Goal: Navigation & Orientation: Understand site structure

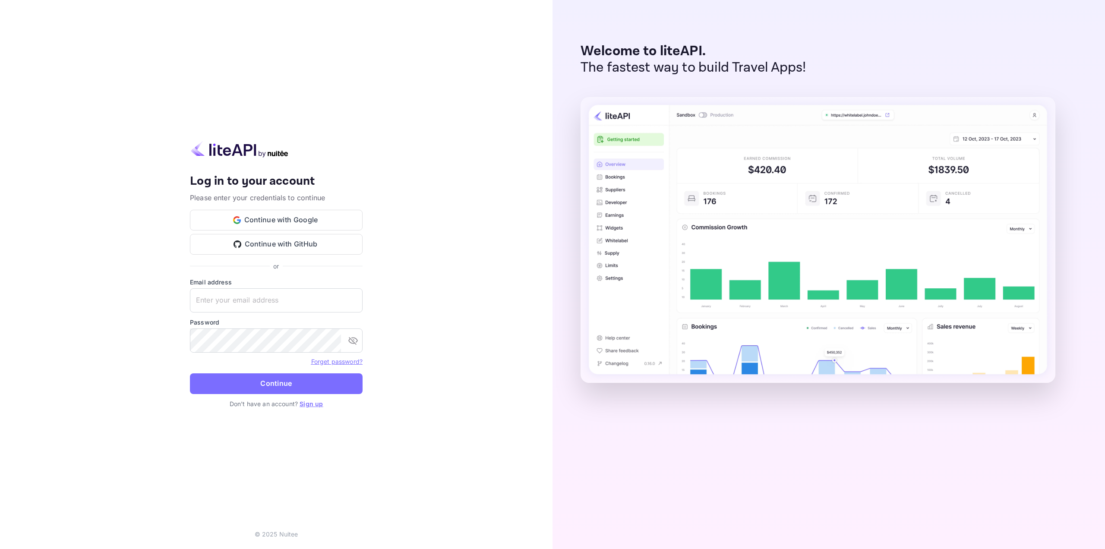
click at [234, 150] on img at bounding box center [239, 149] width 99 height 17
click at [276, 221] on button "Continue with Google" at bounding box center [276, 220] width 173 height 21
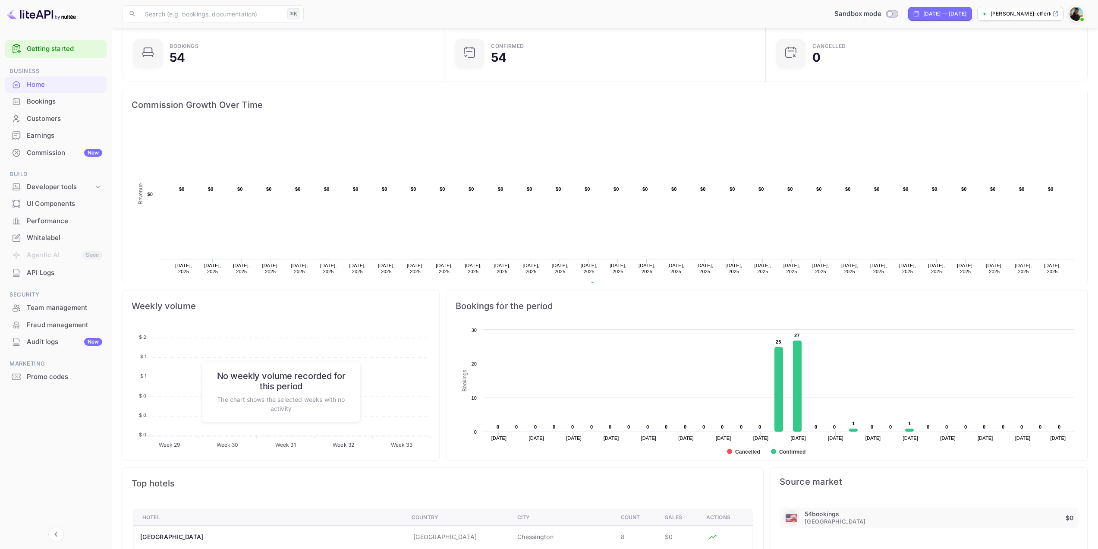
scroll to position [56, 0]
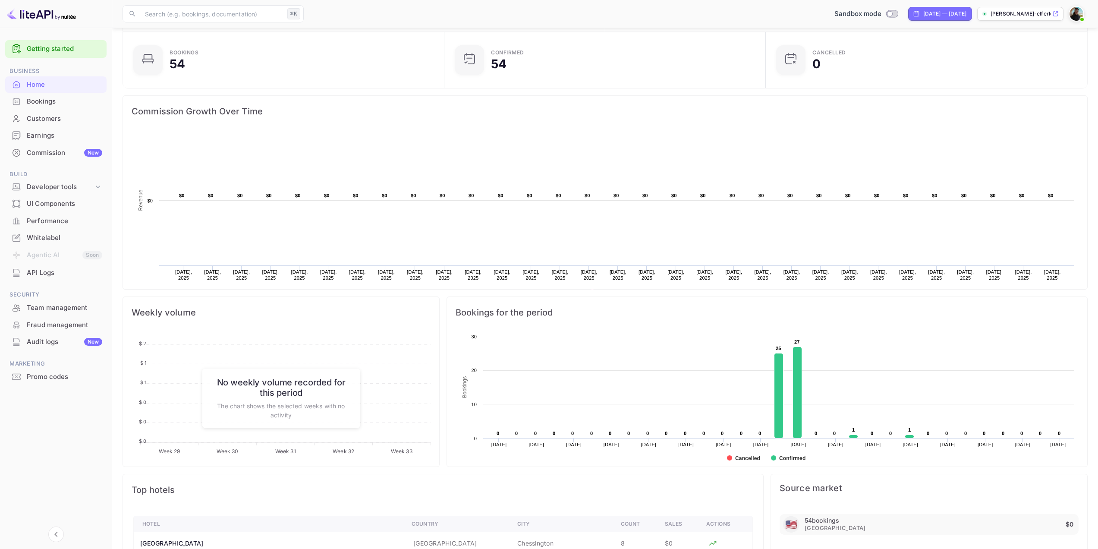
click at [69, 108] on div "Bookings" at bounding box center [55, 101] width 101 height 17
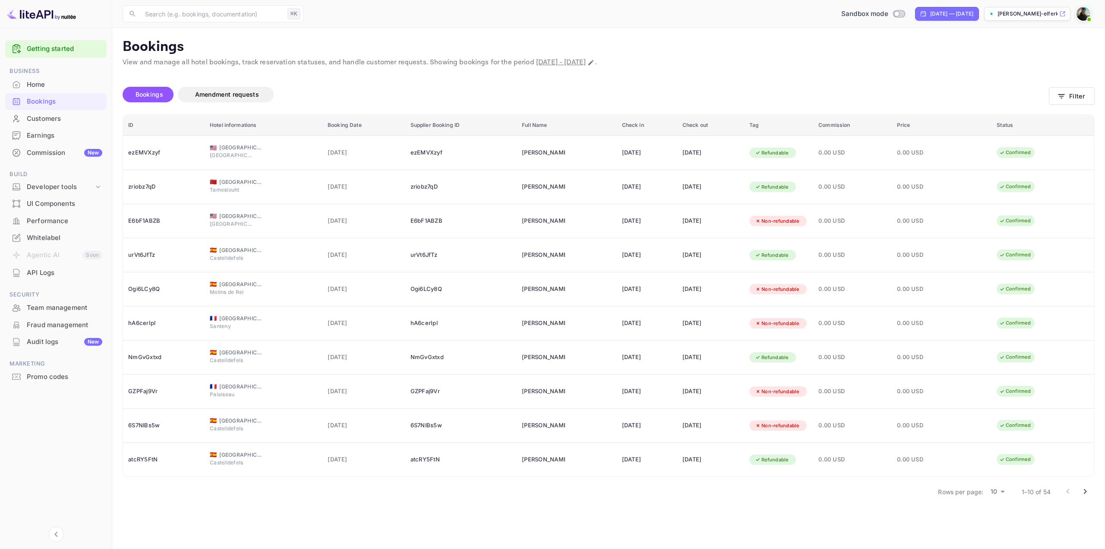
click at [979, 9] on div "Sandbox mode [DATE] — [DATE] [PERSON_NAME]-elferkh-k8rs.nui..." at bounding box center [700, 14] width 787 height 16
click at [965, 12] on div "[DATE] — [DATE]" at bounding box center [951, 14] width 43 height 8
select select "6"
select select "2025"
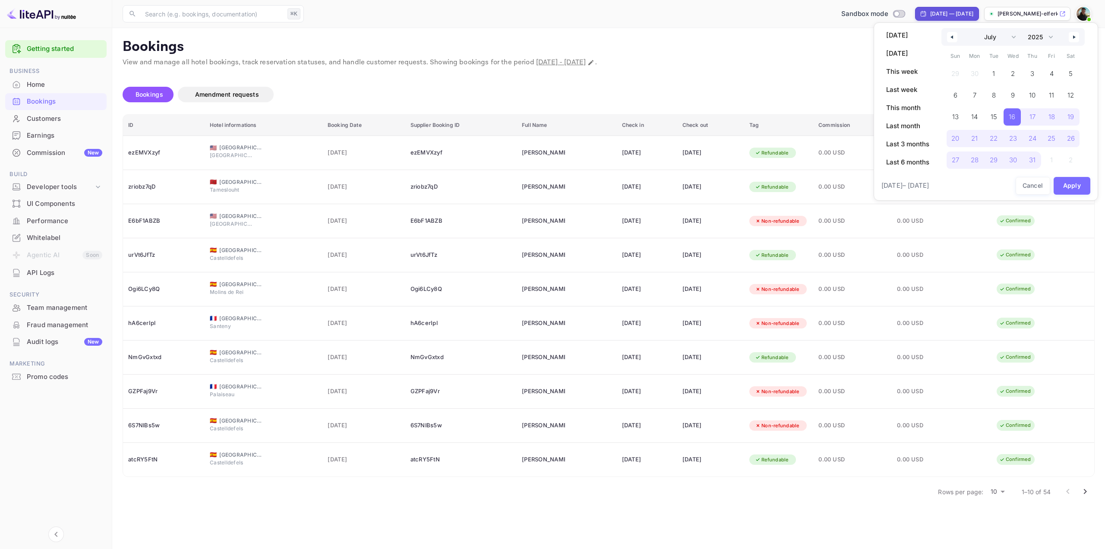
click at [965, 12] on div at bounding box center [552, 274] width 1105 height 549
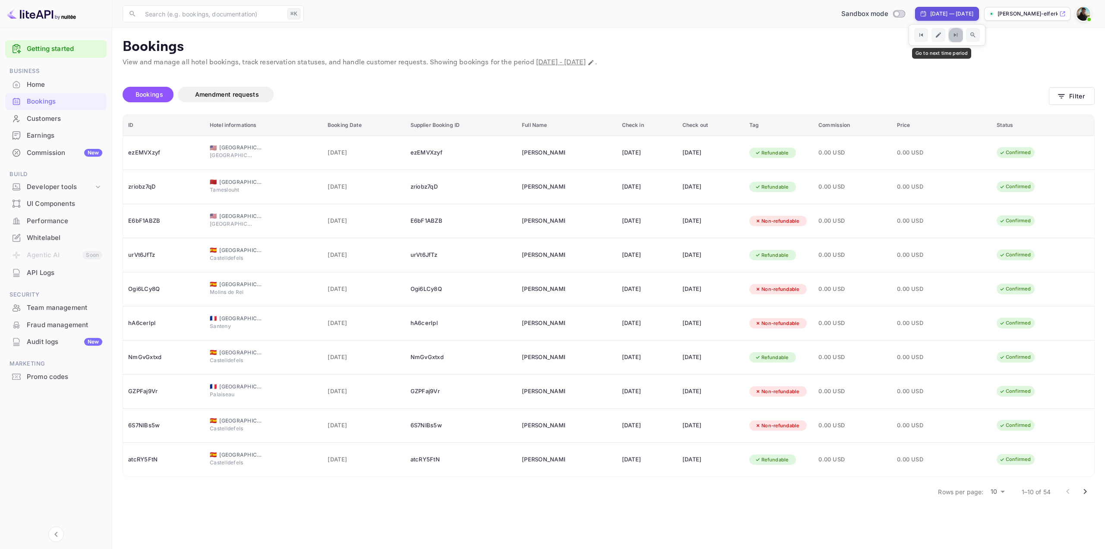
click at [948, 29] on button "Go to next time period" at bounding box center [955, 35] width 15 height 15
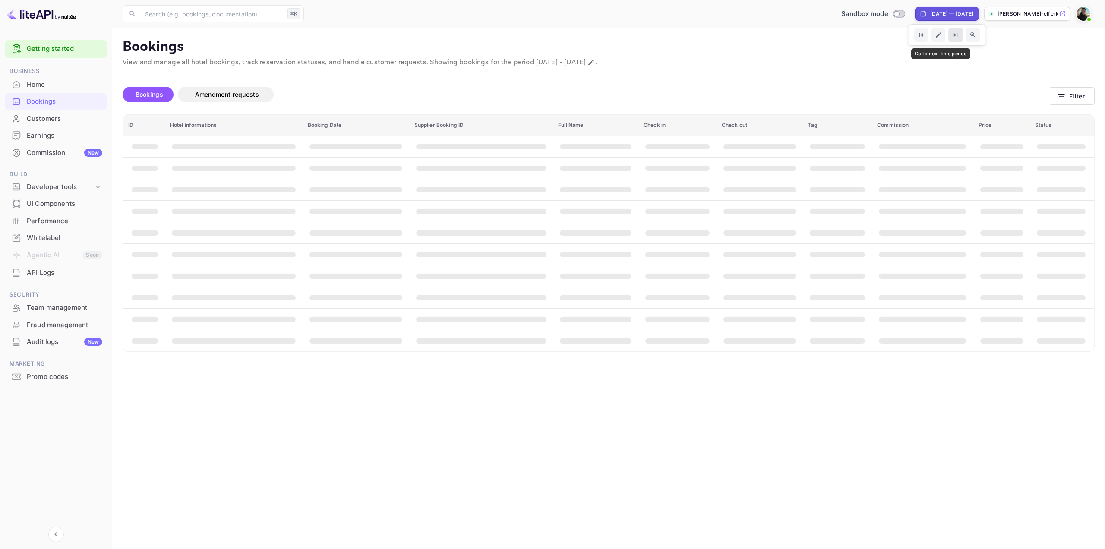
click at [951, 37] on icon "Go to next time period" at bounding box center [954, 34] width 7 height 7
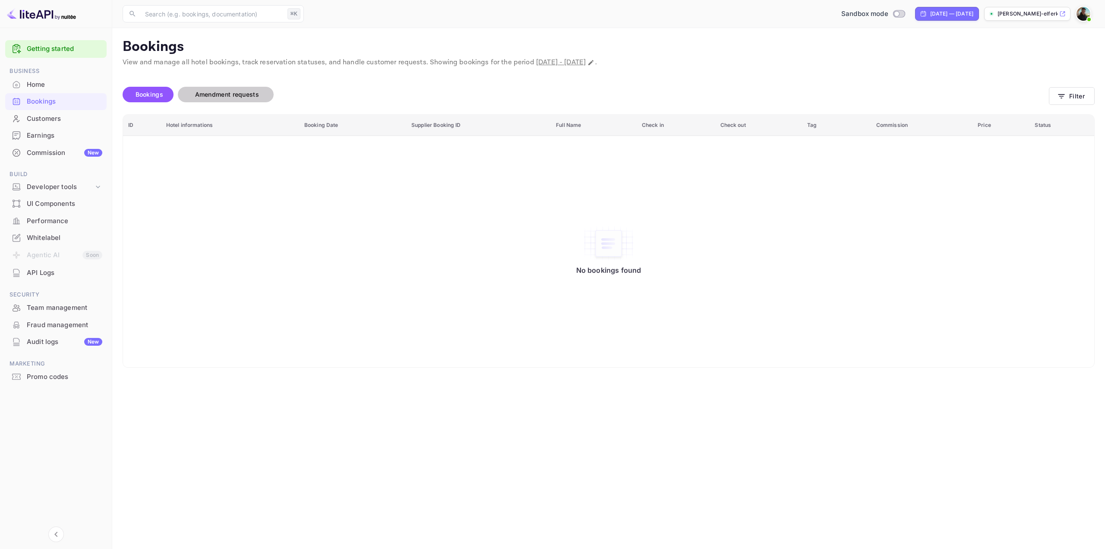
click at [208, 95] on span "Amendment requests" at bounding box center [227, 94] width 64 height 7
click at [148, 97] on span "Bookings" at bounding box center [149, 94] width 28 height 7
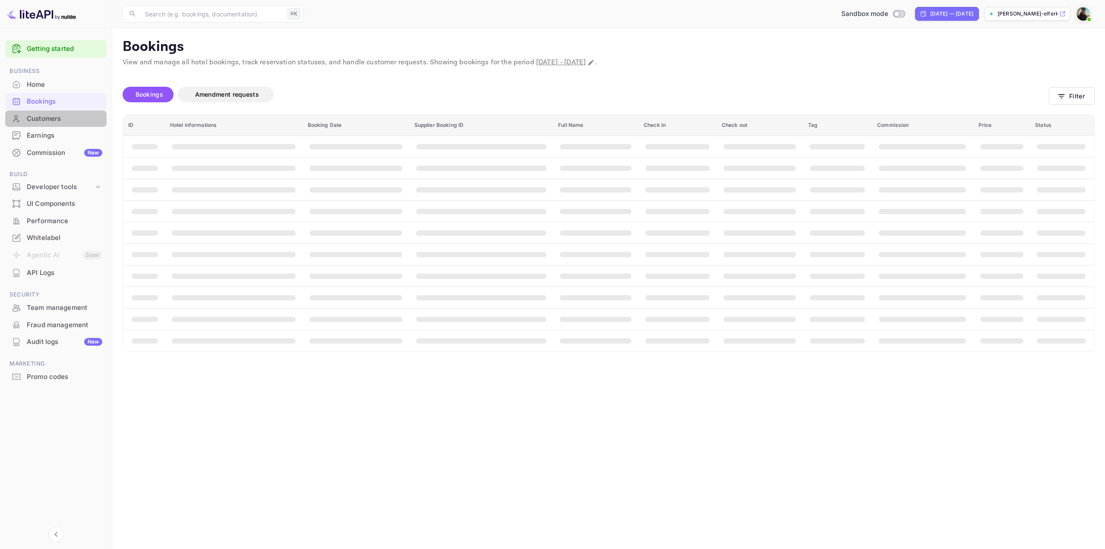
click at [62, 126] on div "Customers" at bounding box center [55, 118] width 101 height 17
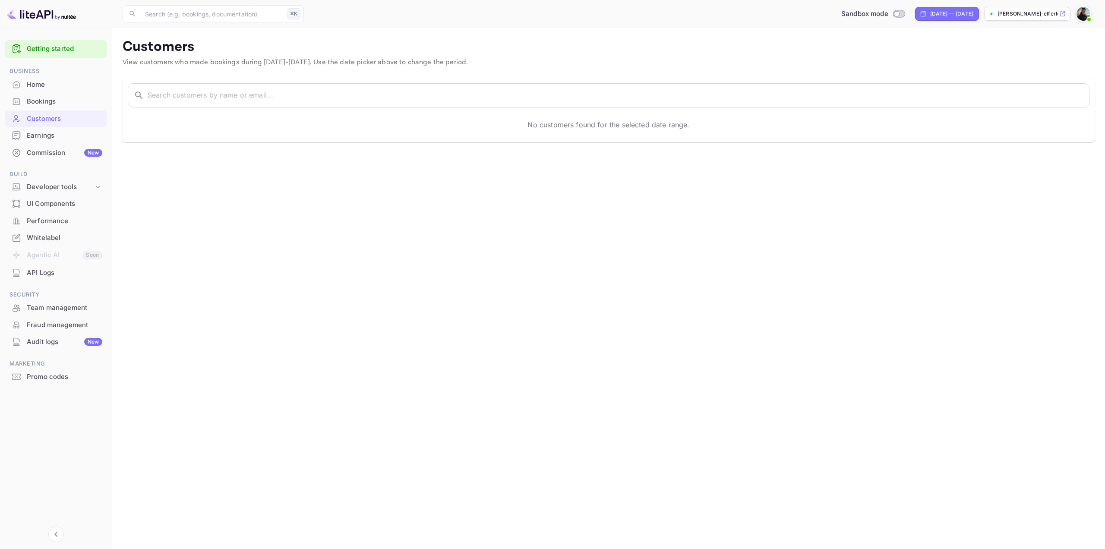
click at [71, 139] on div "Earnings" at bounding box center [65, 136] width 76 height 10
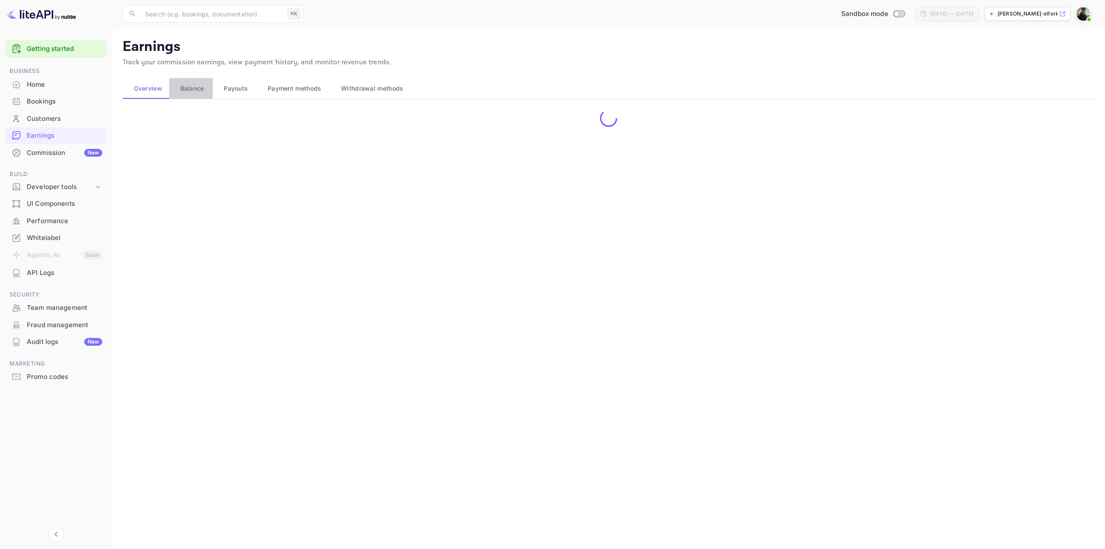
click at [194, 89] on span "Balance" at bounding box center [192, 88] width 24 height 10
click at [235, 90] on span "Payouts" at bounding box center [236, 88] width 24 height 10
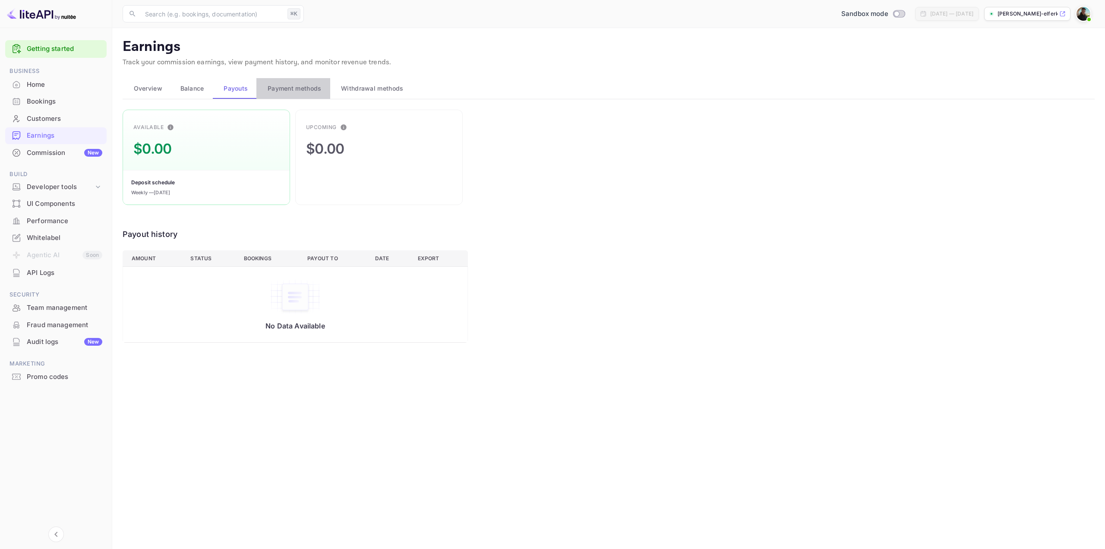
click at [294, 91] on span "Payment methods" at bounding box center [295, 88] width 54 height 10
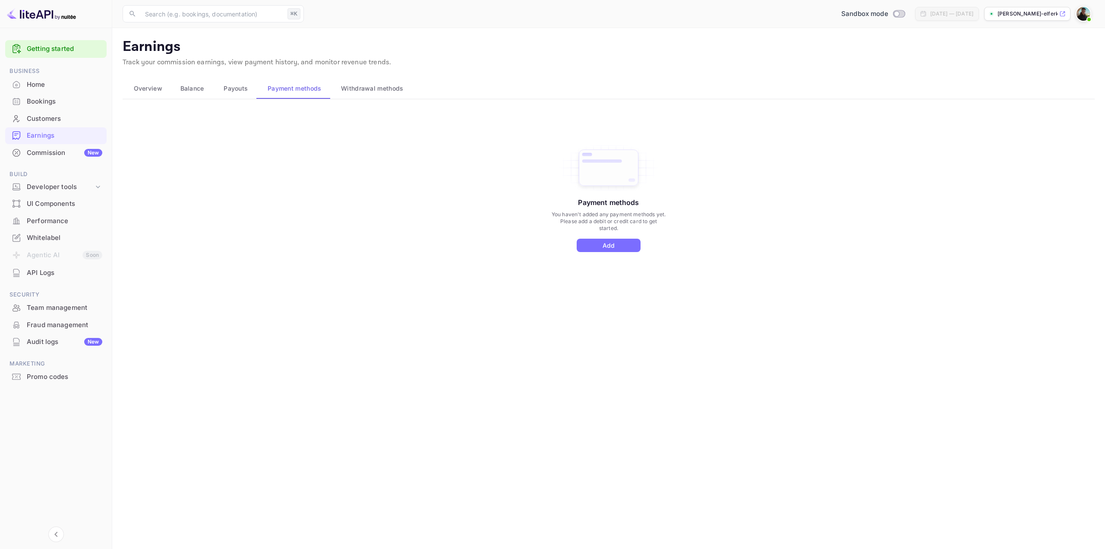
click at [376, 89] on span "Withdrawal methods" at bounding box center [372, 88] width 62 height 10
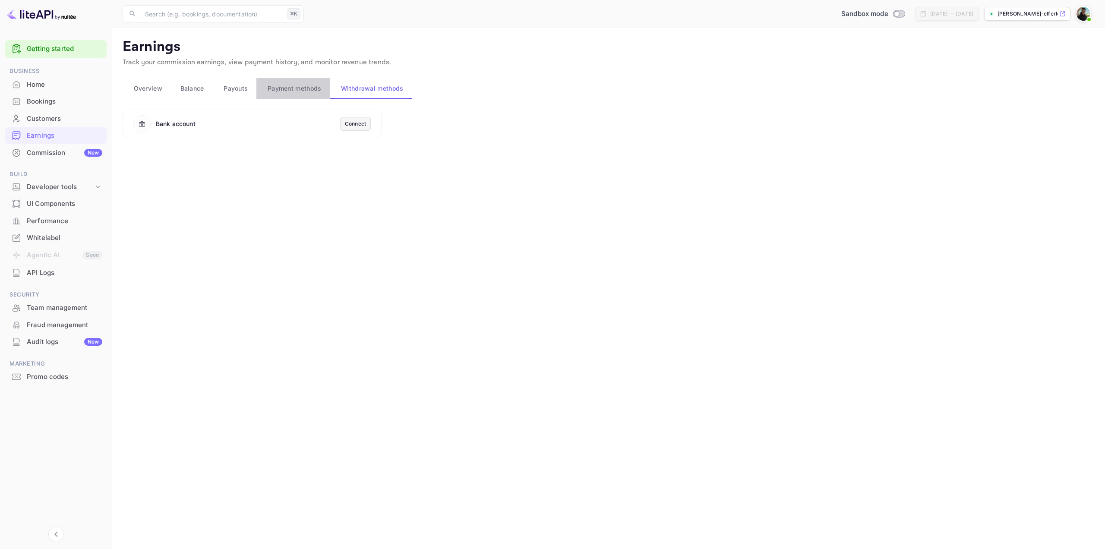
click at [318, 89] on span "Payment methods" at bounding box center [295, 88] width 54 height 10
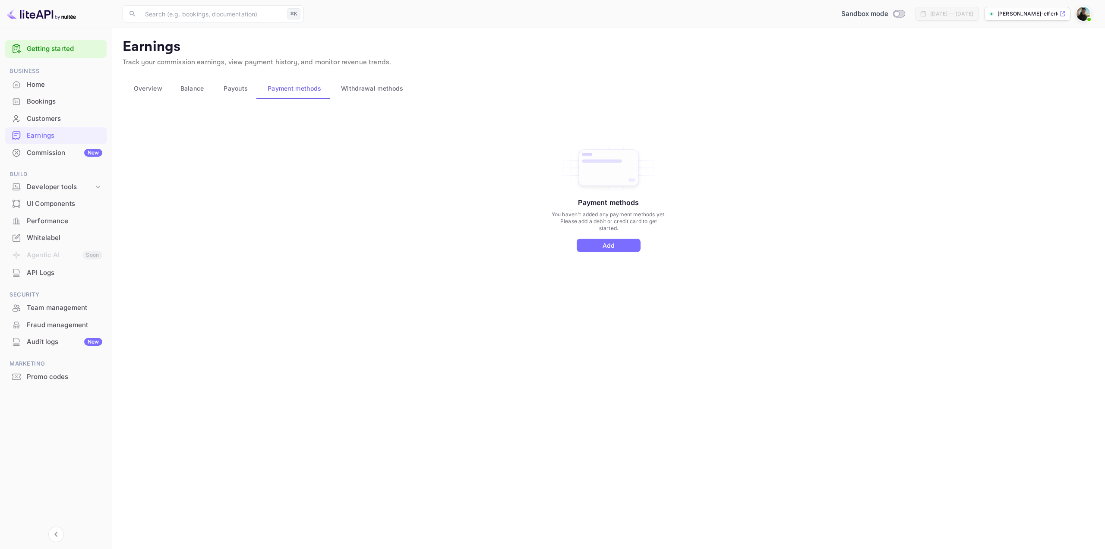
click at [224, 88] on span "Payouts" at bounding box center [236, 88] width 24 height 10
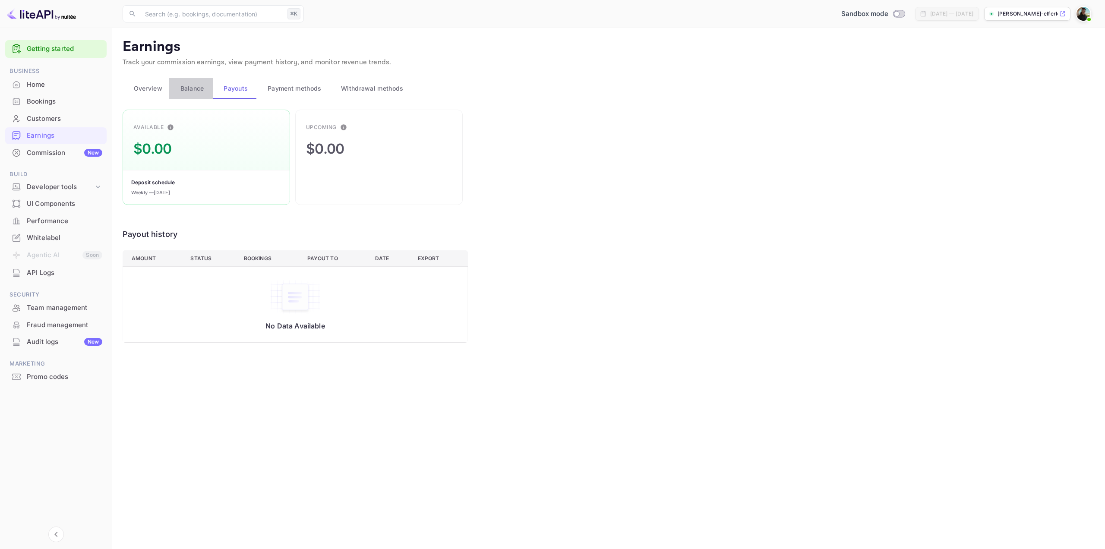
click at [195, 89] on span "Balance" at bounding box center [192, 88] width 24 height 10
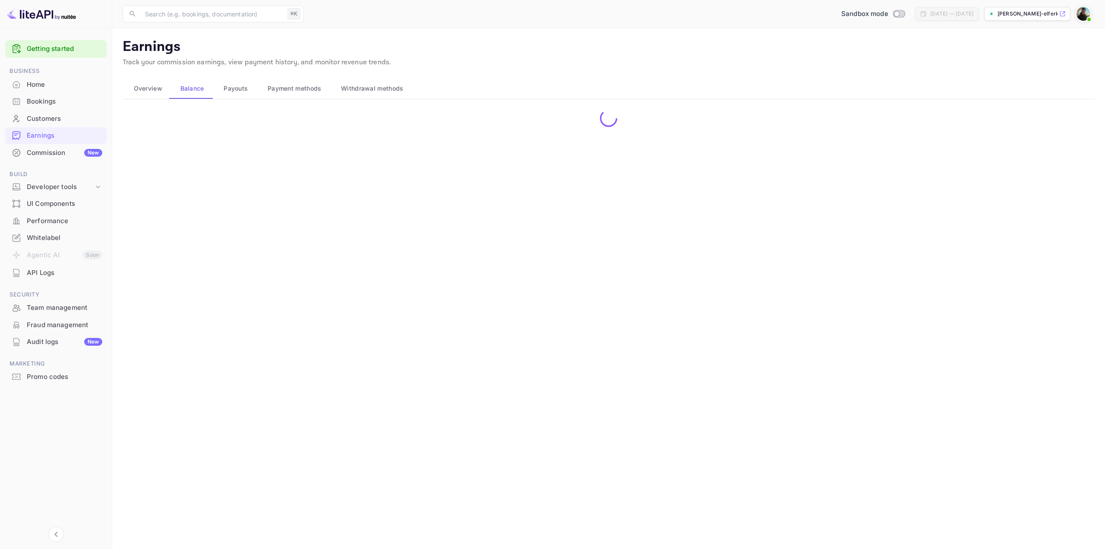
click at [140, 91] on span "Overview" at bounding box center [148, 88] width 28 height 10
click at [63, 158] on div "Commission New" at bounding box center [55, 153] width 101 height 17
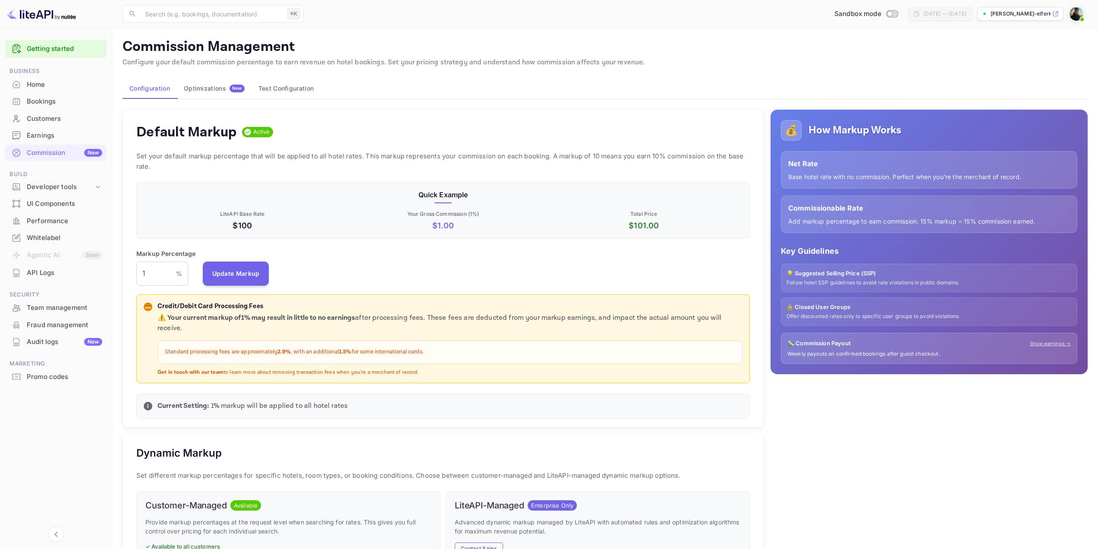
click at [217, 131] on h4 "Default Markup" at bounding box center [186, 131] width 101 height 17
click at [193, 89] on div "Optimizations New" at bounding box center [214, 89] width 61 height 8
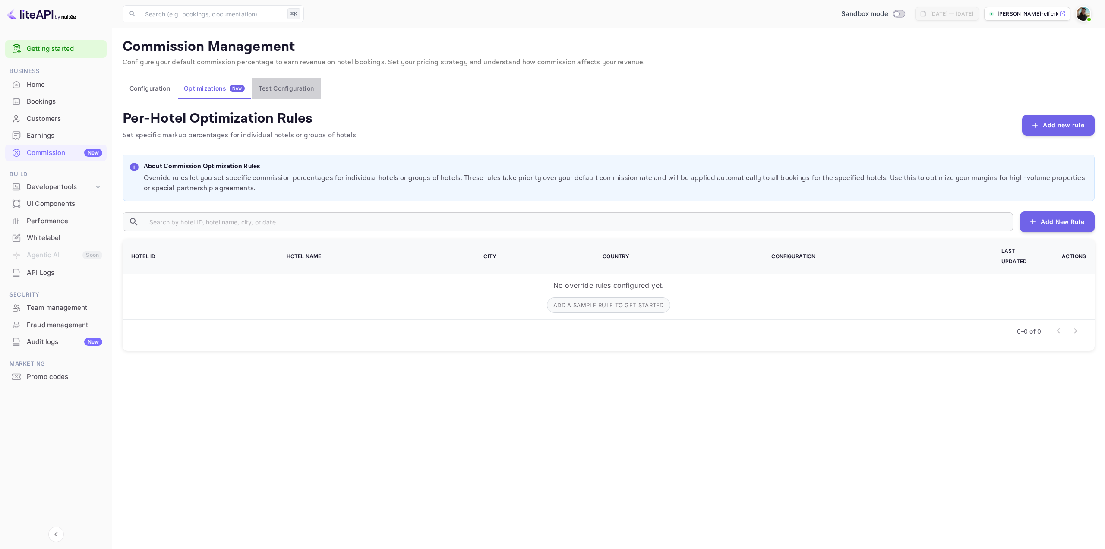
click at [280, 89] on button "Test Configuration" at bounding box center [286, 88] width 69 height 21
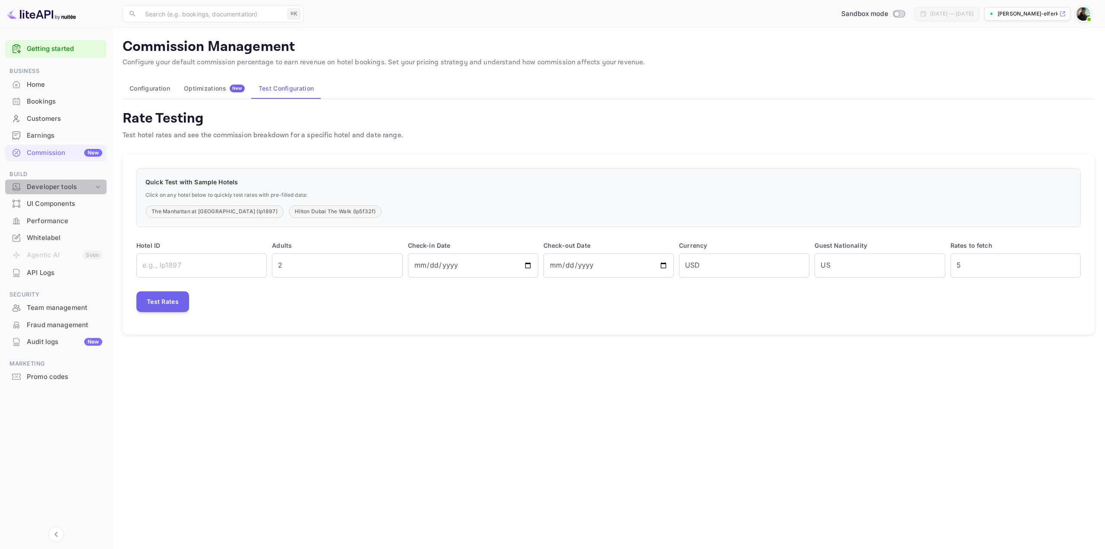
click at [75, 190] on div "Developer tools" at bounding box center [60, 187] width 67 height 10
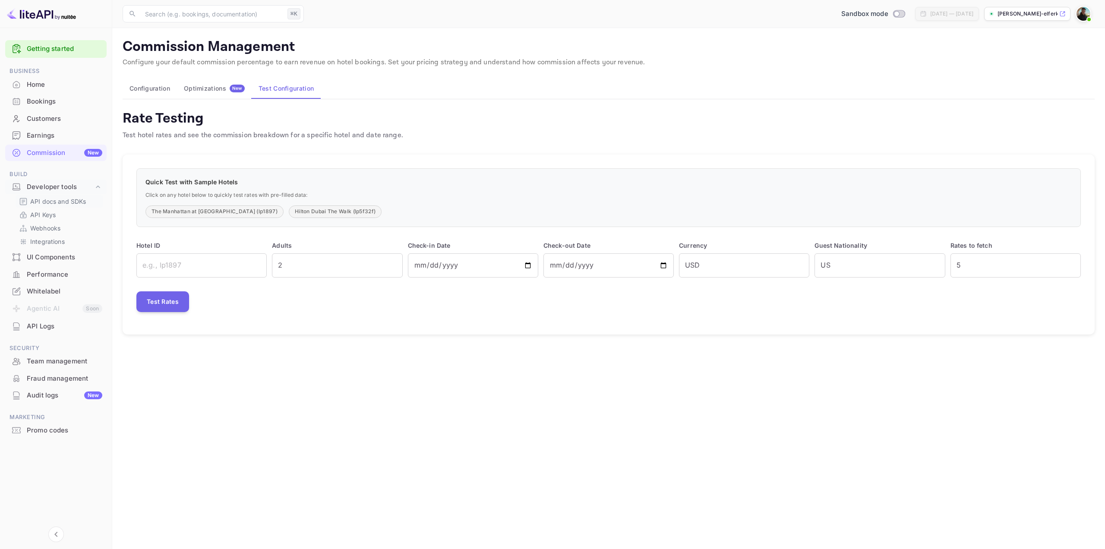
click at [77, 206] on div "API docs and SDKs" at bounding box center [60, 201] width 88 height 13
